Goal: Find contact information: Find contact information

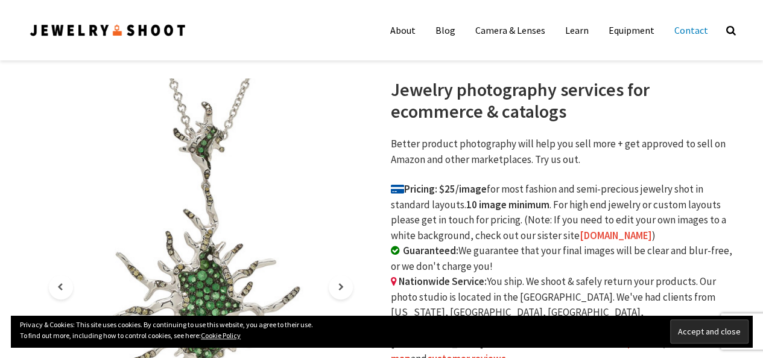
click at [680, 31] on link "Contact" at bounding box center [692, 30] width 52 height 24
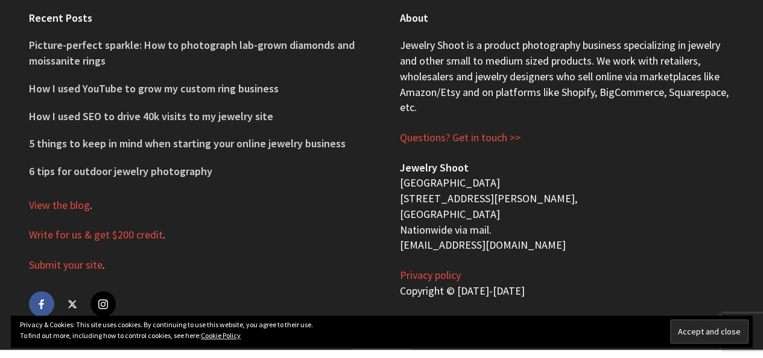
scroll to position [845, 0]
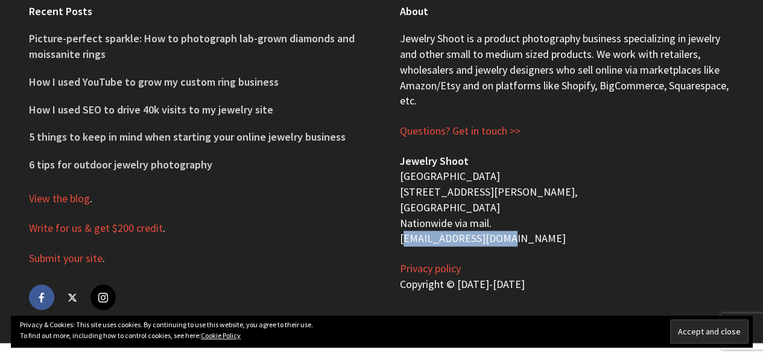
drag, startPoint x: 509, startPoint y: 237, endPoint x: 386, endPoint y: 246, distance: 123.4
click at [386, 246] on div "About Jewelry Shoot is a product photography business specializing in jewelry a…" at bounding box center [567, 157] width 371 height 369
copy p "[EMAIL_ADDRESS][DOMAIN_NAME]"
